Goal: Use online tool/utility: Utilize a website feature to perform a specific function

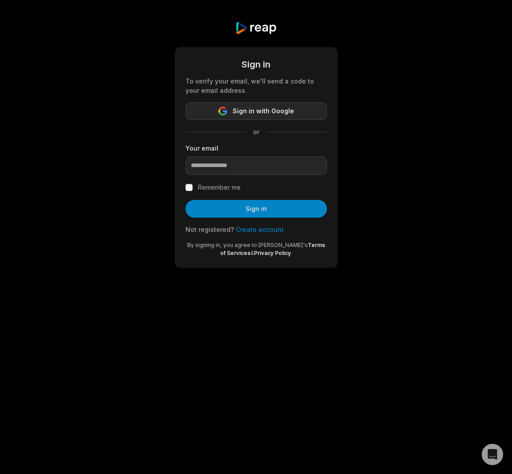
click at [273, 111] on span "Sign in with Google" at bounding box center [262, 111] width 61 height 11
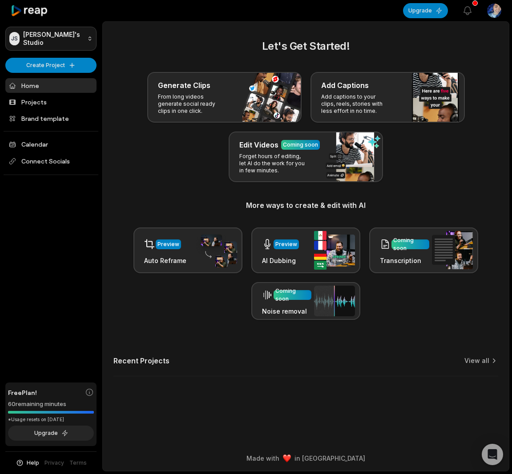
click at [62, 35] on html "JS [PERSON_NAME]'s Studio Create Project Home Projects Brand template Calendar …" at bounding box center [256, 237] width 512 height 474
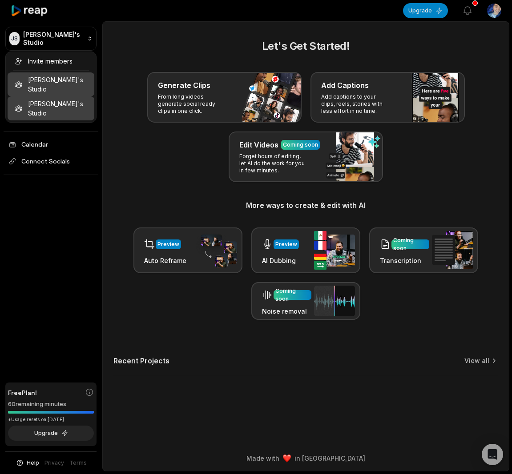
click at [0, 0] on div "Steve's Studio" at bounding box center [0, 0] width 0 height 0
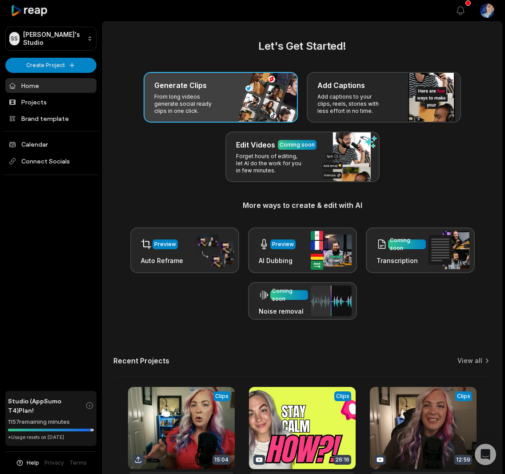
click at [203, 96] on p "From long videos generate social ready clips in one click." at bounding box center [188, 103] width 69 height 21
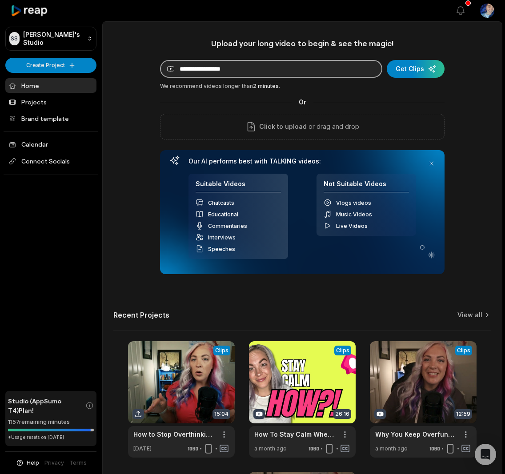
click at [311, 66] on input at bounding box center [271, 69] width 222 height 18
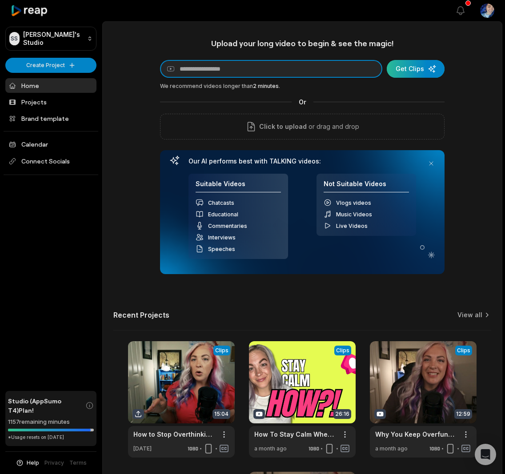
paste input "**********"
type input "**********"
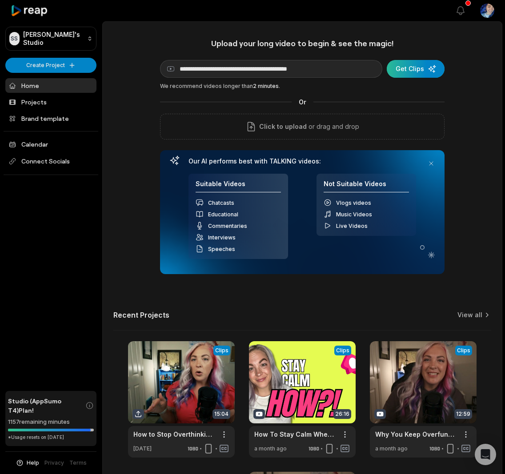
click at [417, 69] on div "submit" at bounding box center [416, 69] width 58 height 18
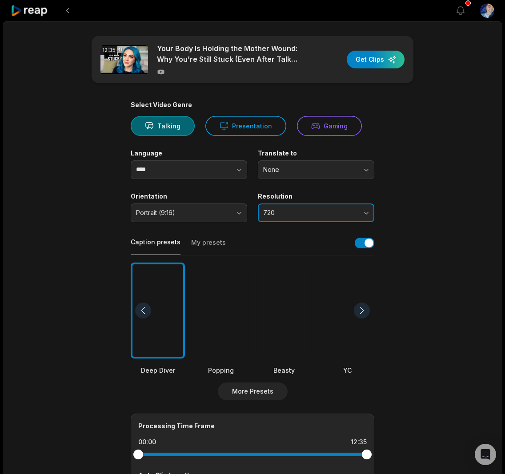
click at [354, 209] on span "720" at bounding box center [309, 213] width 93 height 8
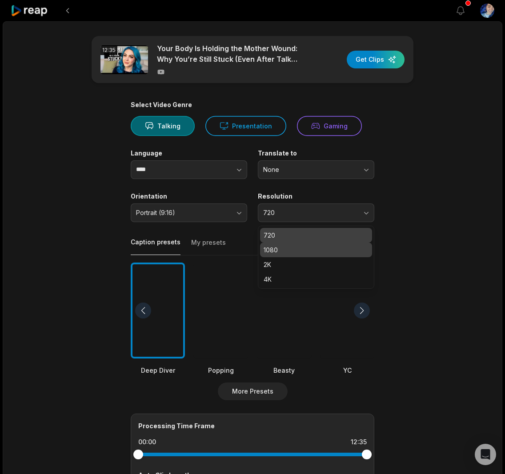
click at [297, 251] on p "1080" at bounding box center [316, 249] width 105 height 9
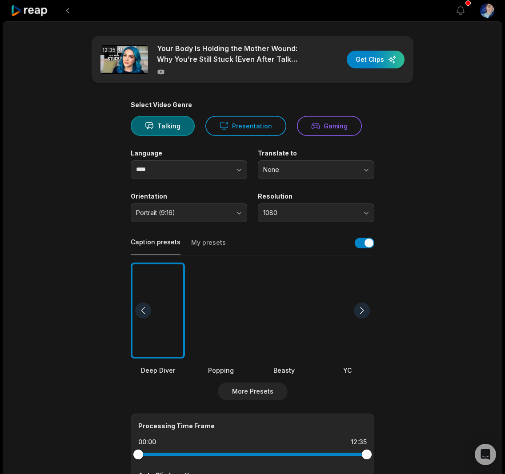
click at [410, 271] on main "12:35 Your Body Is Holding the Mother Wound: Why You’re Still Stuck (Even After…" at bounding box center [252, 308] width 430 height 544
click at [367, 246] on button "button" at bounding box center [365, 243] width 20 height 11
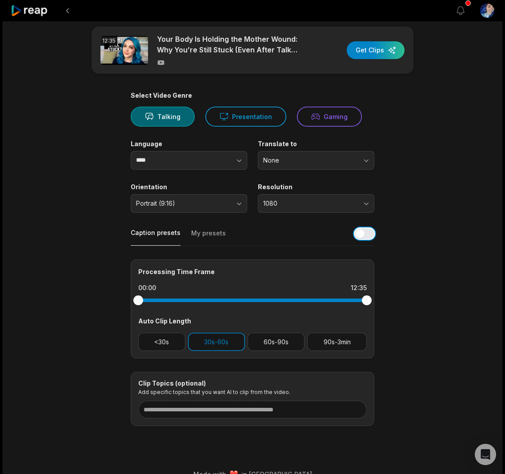
scroll to position [25, 0]
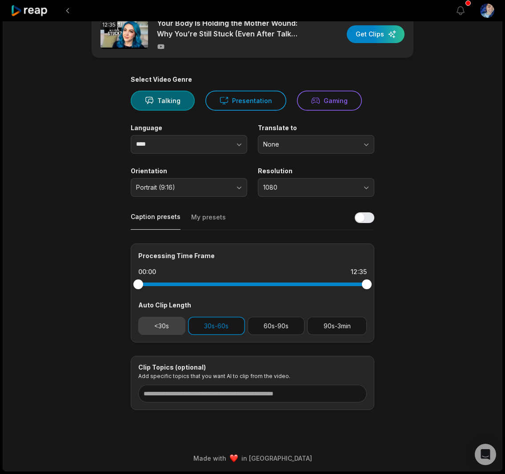
click at [165, 324] on button "<30s" at bounding box center [161, 326] width 47 height 18
drag, startPoint x: 290, startPoint y: 328, endPoint x: 344, endPoint y: 329, distance: 54.3
click at [295, 328] on button "60s-90s" at bounding box center [276, 326] width 57 height 18
click at [374, 39] on div "button" at bounding box center [376, 34] width 58 height 18
